Goal: Task Accomplishment & Management: Manage account settings

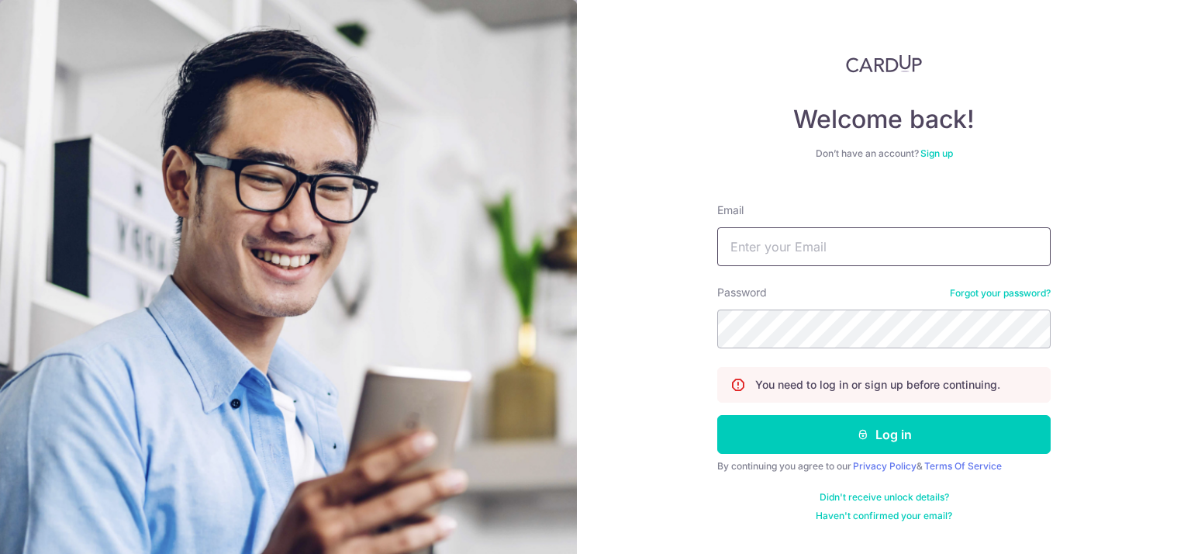
drag, startPoint x: 0, startPoint y: 0, endPoint x: 813, endPoint y: 240, distance: 847.5
click at [813, 240] on input "Email" at bounding box center [884, 246] width 334 height 39
type input "[PERSON_NAME][EMAIL_ADDRESS][DOMAIN_NAME]"
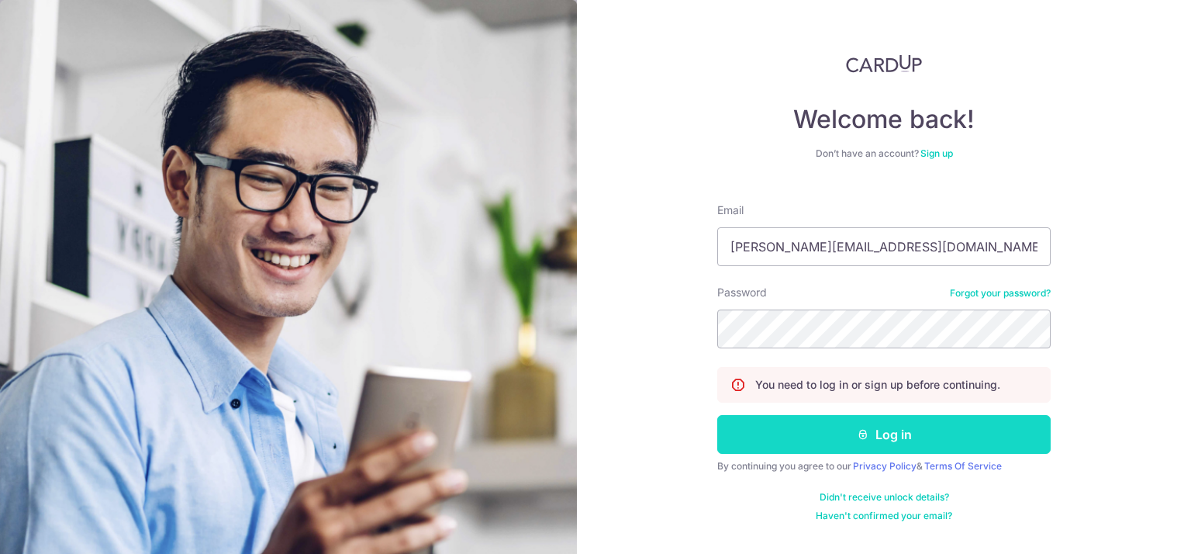
click at [802, 424] on button "Log in" at bounding box center [884, 434] width 334 height 39
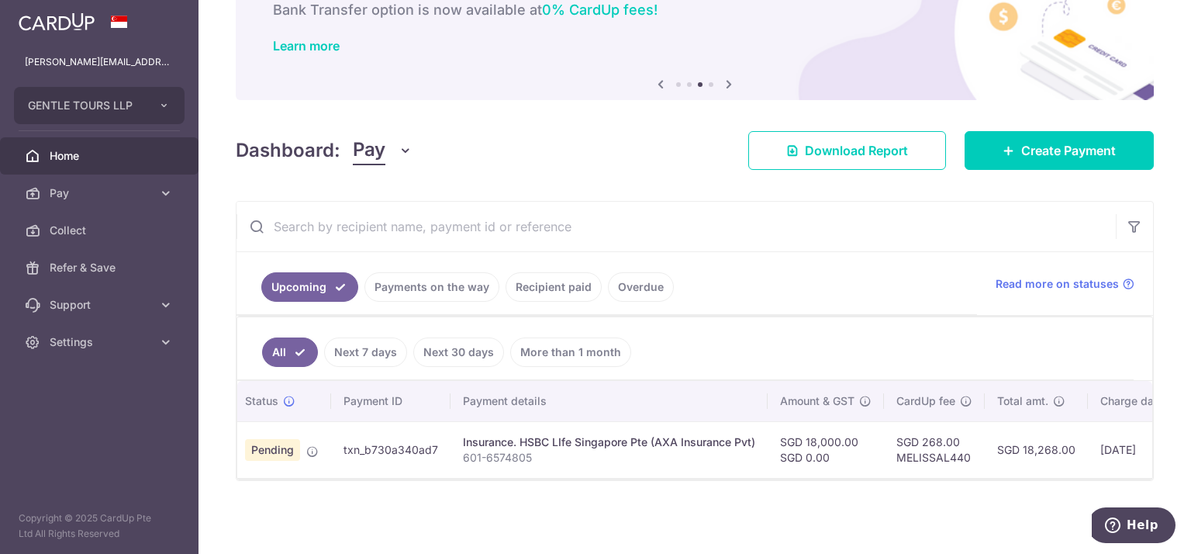
scroll to position [0, 5]
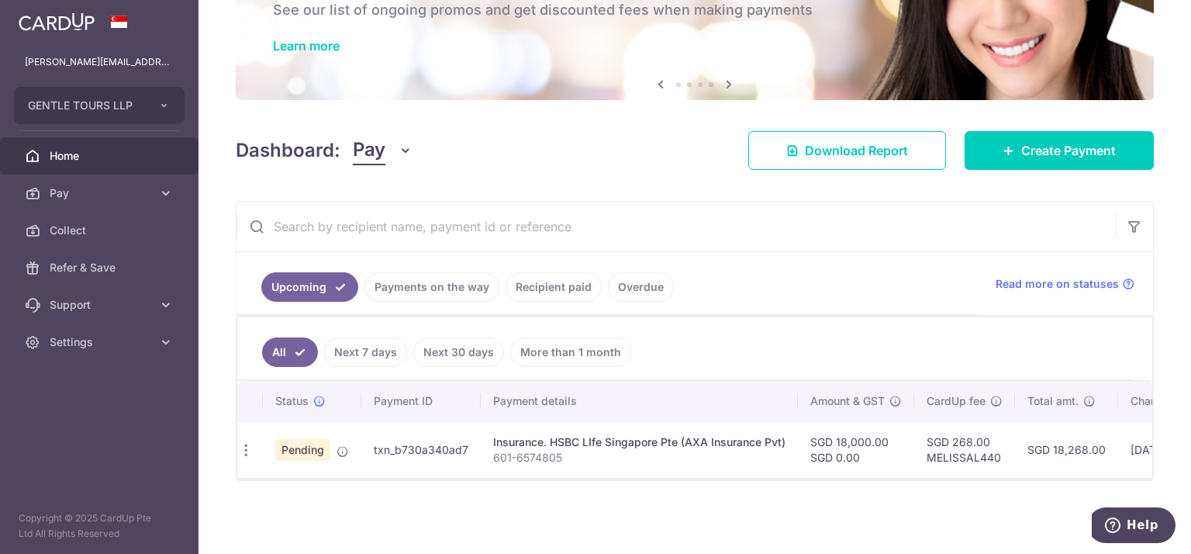
click at [624, 282] on link "Overdue" at bounding box center [641, 286] width 66 height 29
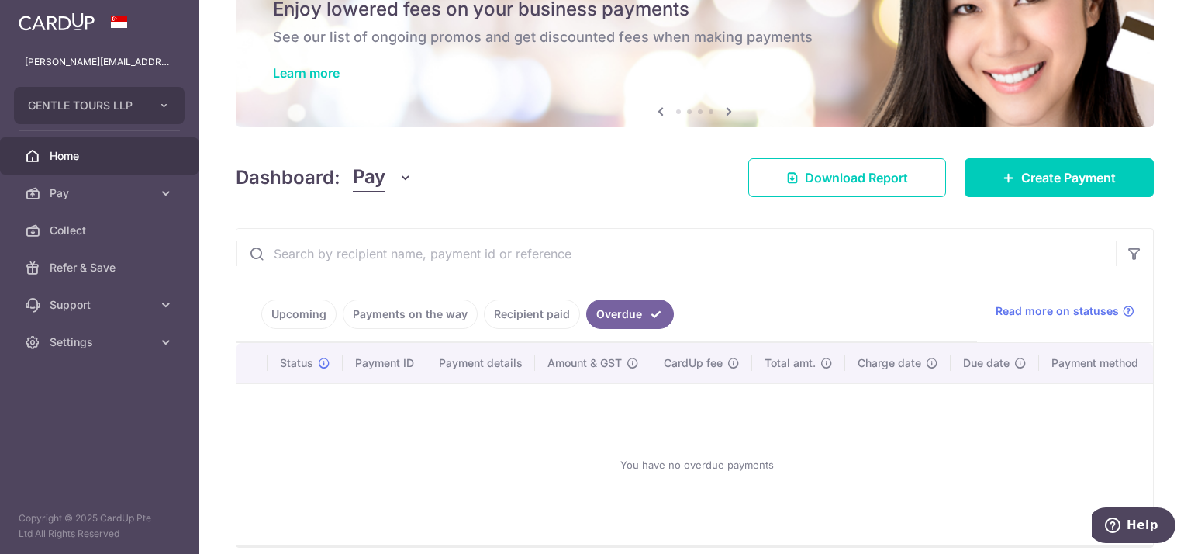
scroll to position [104, 0]
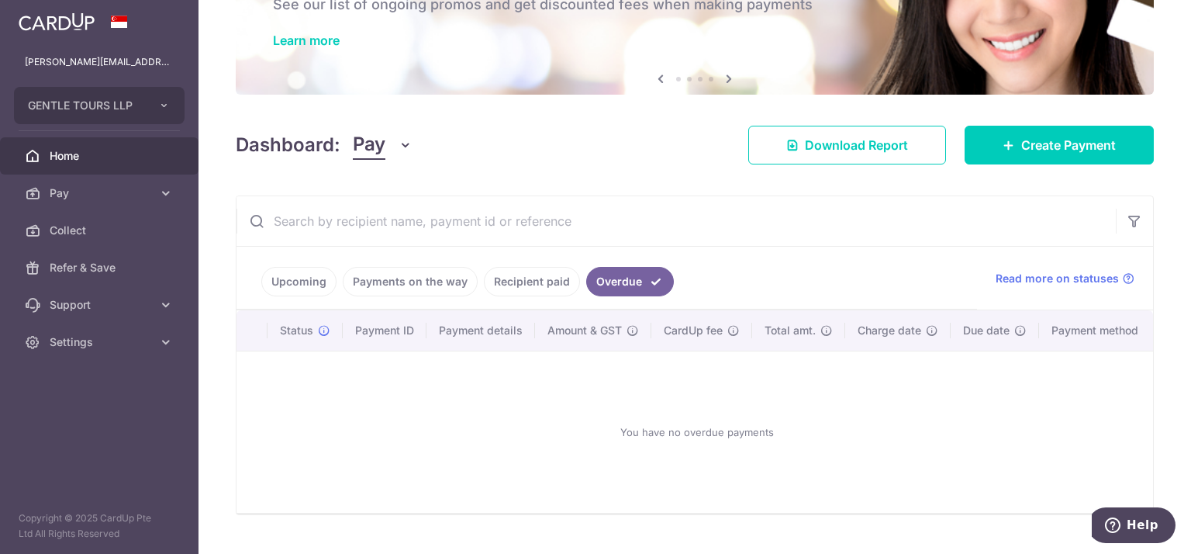
click at [313, 283] on link "Upcoming" at bounding box center [298, 281] width 75 height 29
